Goal: Use online tool/utility: Utilize a website feature to perform a specific function

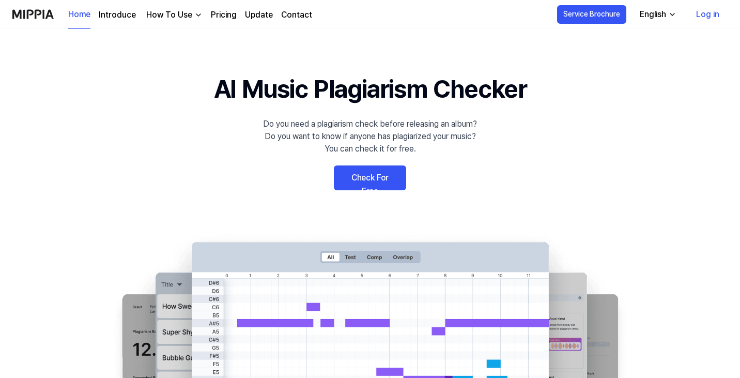
click at [395, 186] on link "Check For Free" at bounding box center [370, 177] width 72 height 25
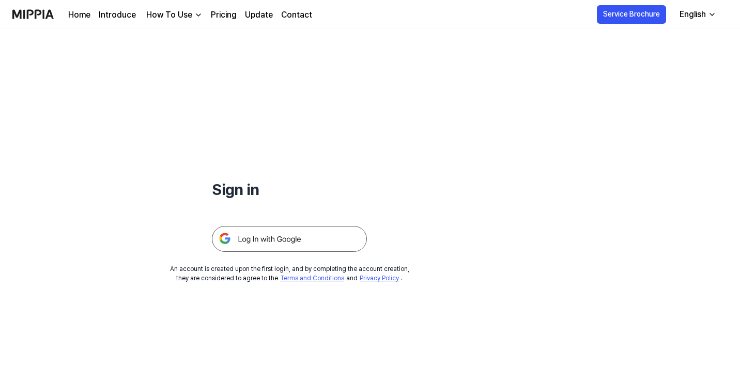
click at [328, 239] on img at bounding box center [289, 239] width 155 height 26
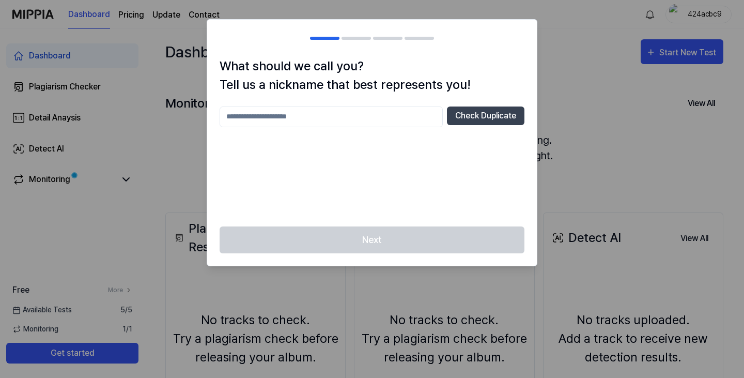
click at [398, 121] on input "text" at bounding box center [331, 116] width 223 height 21
click at [451, 163] on div "* Check Duplicate" at bounding box center [372, 160] width 305 height 108
click at [407, 113] on input "*" at bounding box center [331, 116] width 223 height 21
click at [471, 121] on button "Check Duplicate" at bounding box center [486, 115] width 78 height 19
click at [363, 113] on input "*" at bounding box center [331, 116] width 223 height 21
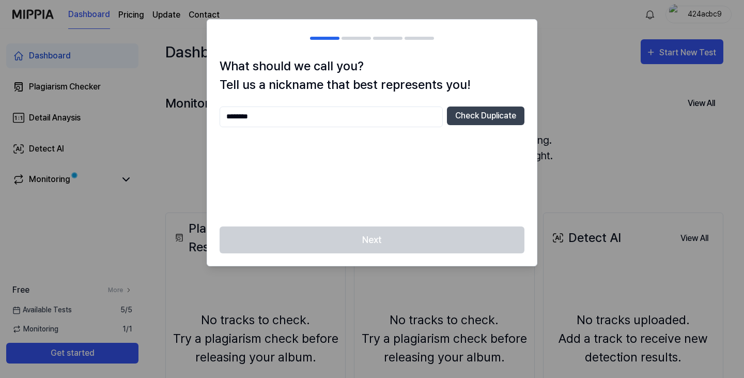
click at [395, 118] on input "********" at bounding box center [331, 116] width 223 height 21
type input "********"
click at [465, 119] on button "Check Duplicate" at bounding box center [486, 115] width 78 height 19
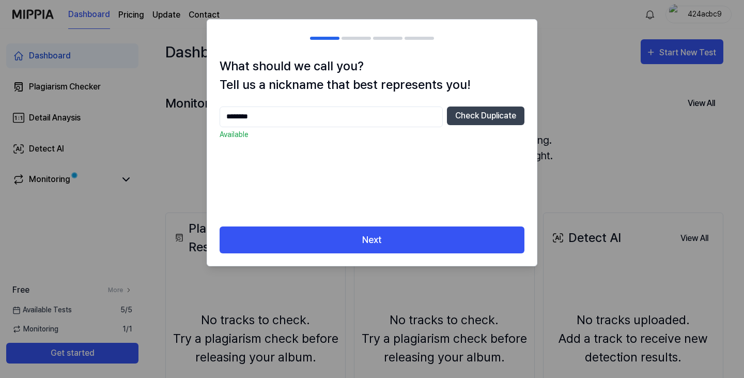
click at [436, 207] on div "******** Check Duplicate Available" at bounding box center [372, 160] width 305 height 108
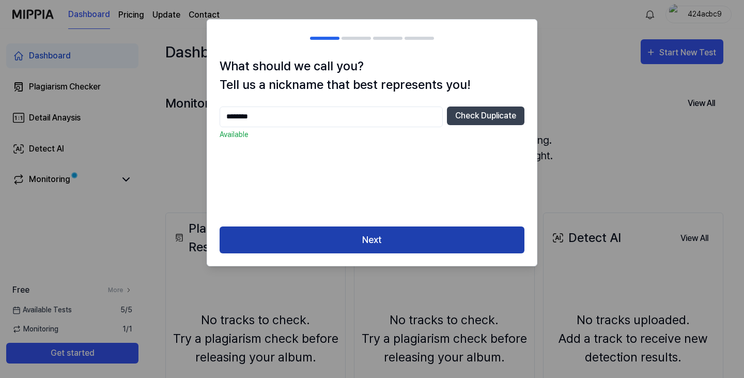
click at [416, 240] on button "Next" at bounding box center [372, 239] width 305 height 27
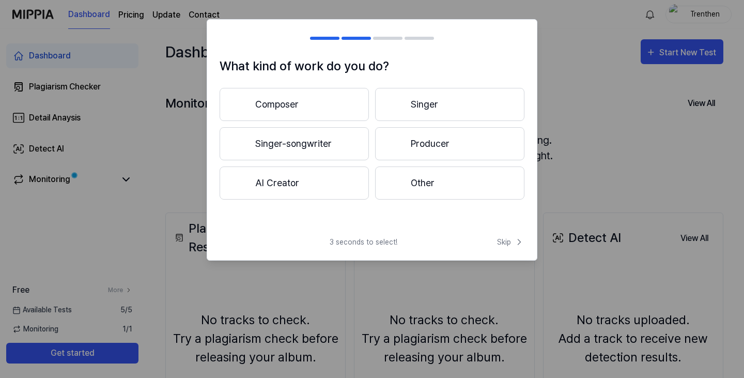
click at [424, 102] on button "Singer" at bounding box center [449, 104] width 149 height 33
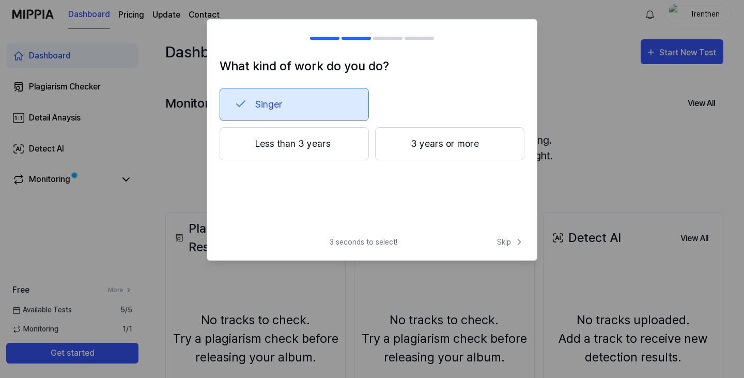
click at [413, 147] on button "3 years or more" at bounding box center [449, 143] width 149 height 33
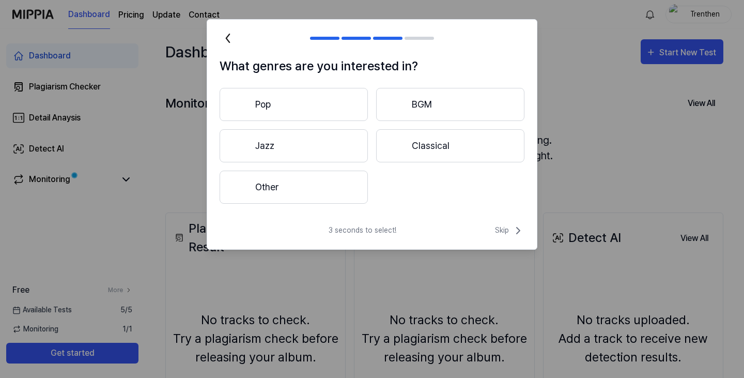
click at [327, 179] on button "Other" at bounding box center [294, 187] width 148 height 33
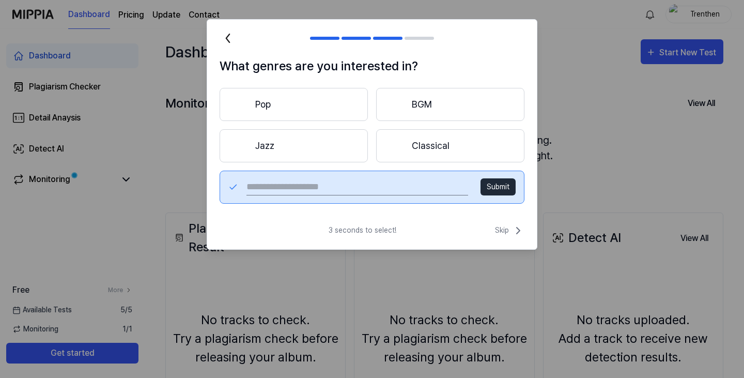
click at [392, 191] on input "text" at bounding box center [358, 187] width 222 height 17
type input "******"
click at [490, 187] on button "Submit" at bounding box center [498, 186] width 35 height 17
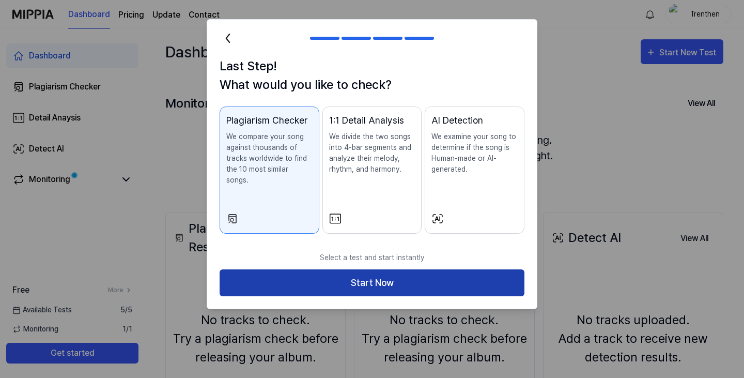
click at [491, 279] on button "Start Now" at bounding box center [372, 282] width 305 height 27
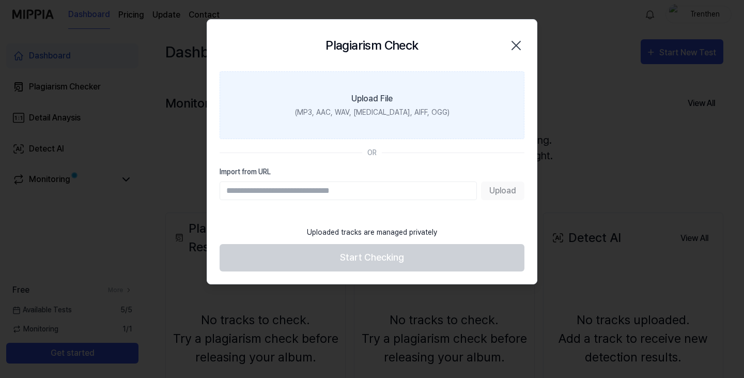
click at [421, 101] on label "Upload File (MP3, AAC, WAV, [MEDICAL_DATA], AIFF, OGG)" at bounding box center [372, 105] width 305 height 68
click at [0, 0] on input "Upload File (MP3, AAC, WAV, [MEDICAL_DATA], AIFF, OGG)" at bounding box center [0, 0] width 0 height 0
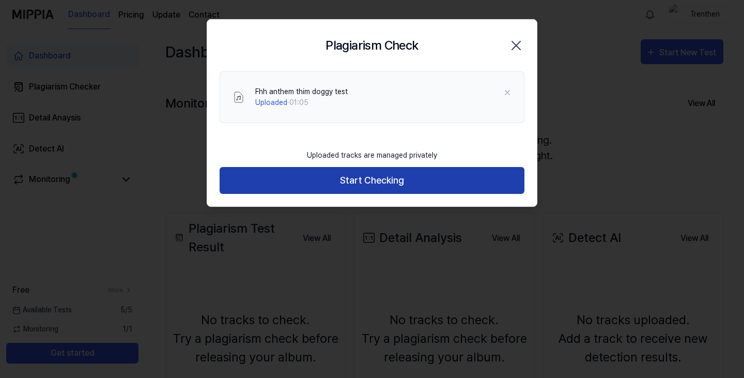
click at [374, 179] on button "Start Checking" at bounding box center [372, 180] width 305 height 27
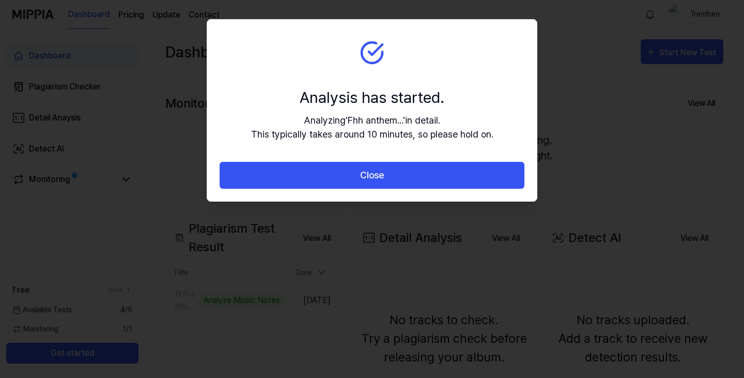
click at [469, 250] on div at bounding box center [372, 189] width 744 height 378
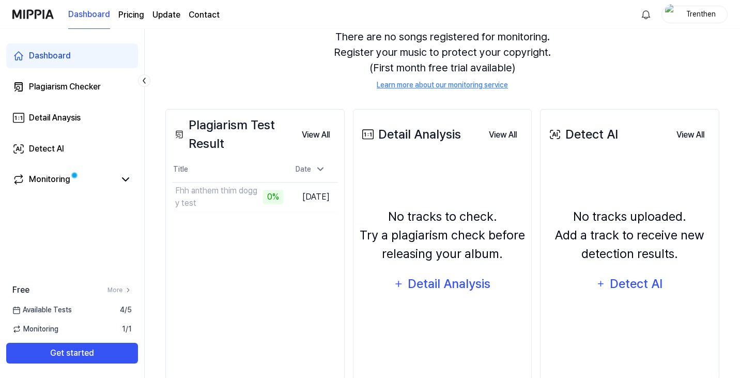
scroll to position [126, 0]
